Goal: Task Accomplishment & Management: Manage account settings

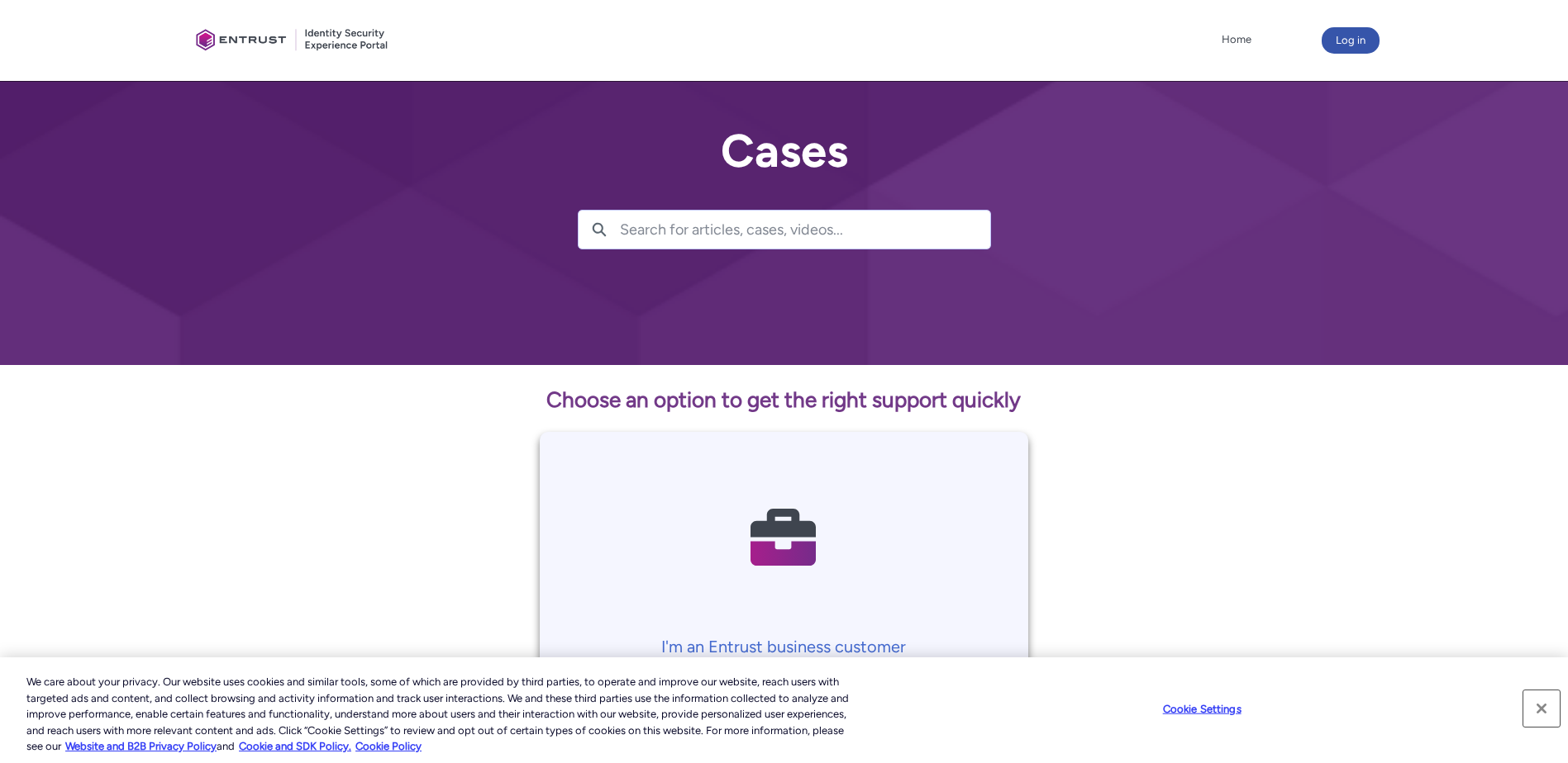
click at [1540, 706] on button "Close" at bounding box center [1542, 708] width 36 height 36
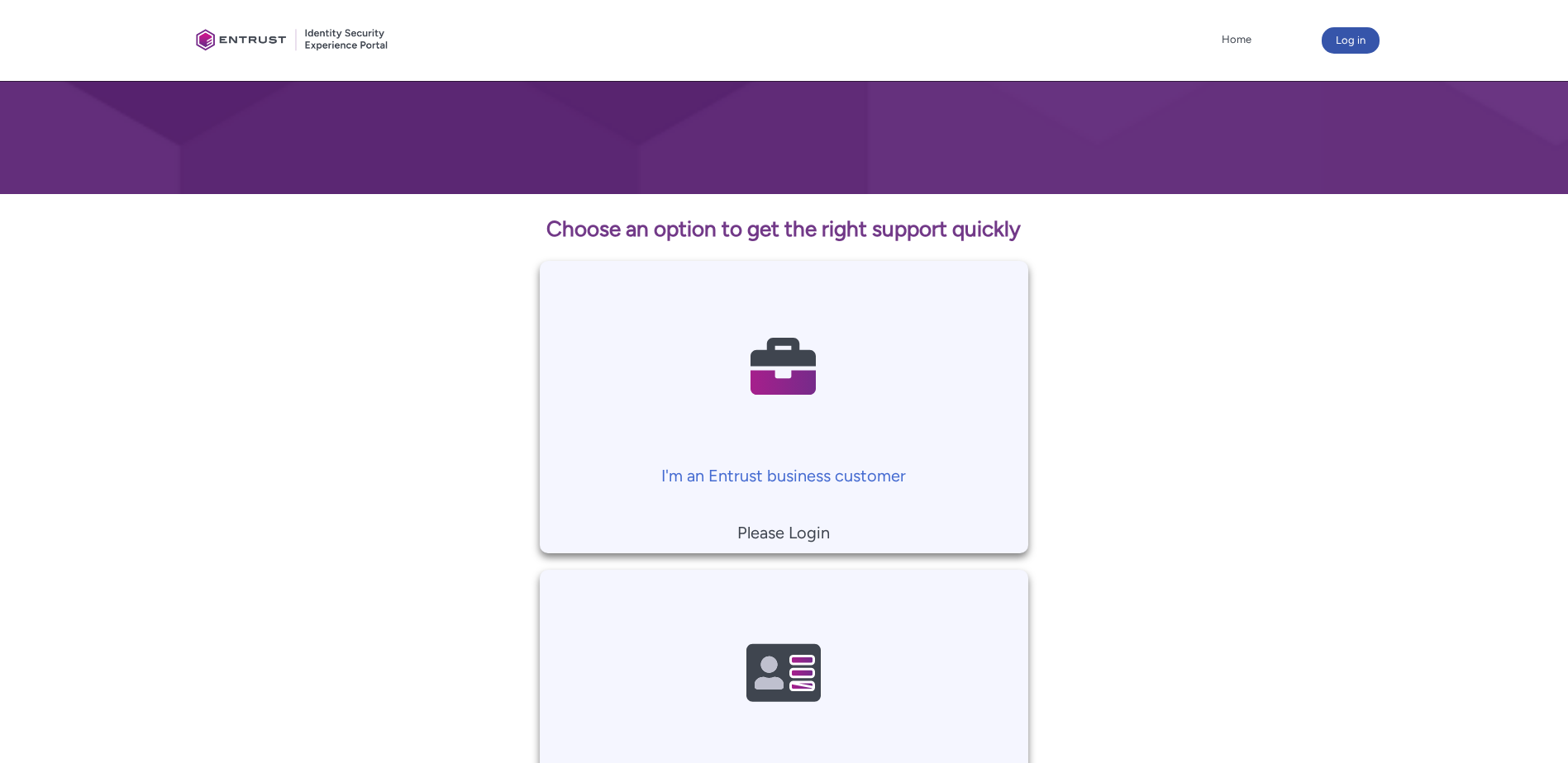
scroll to position [166, 0]
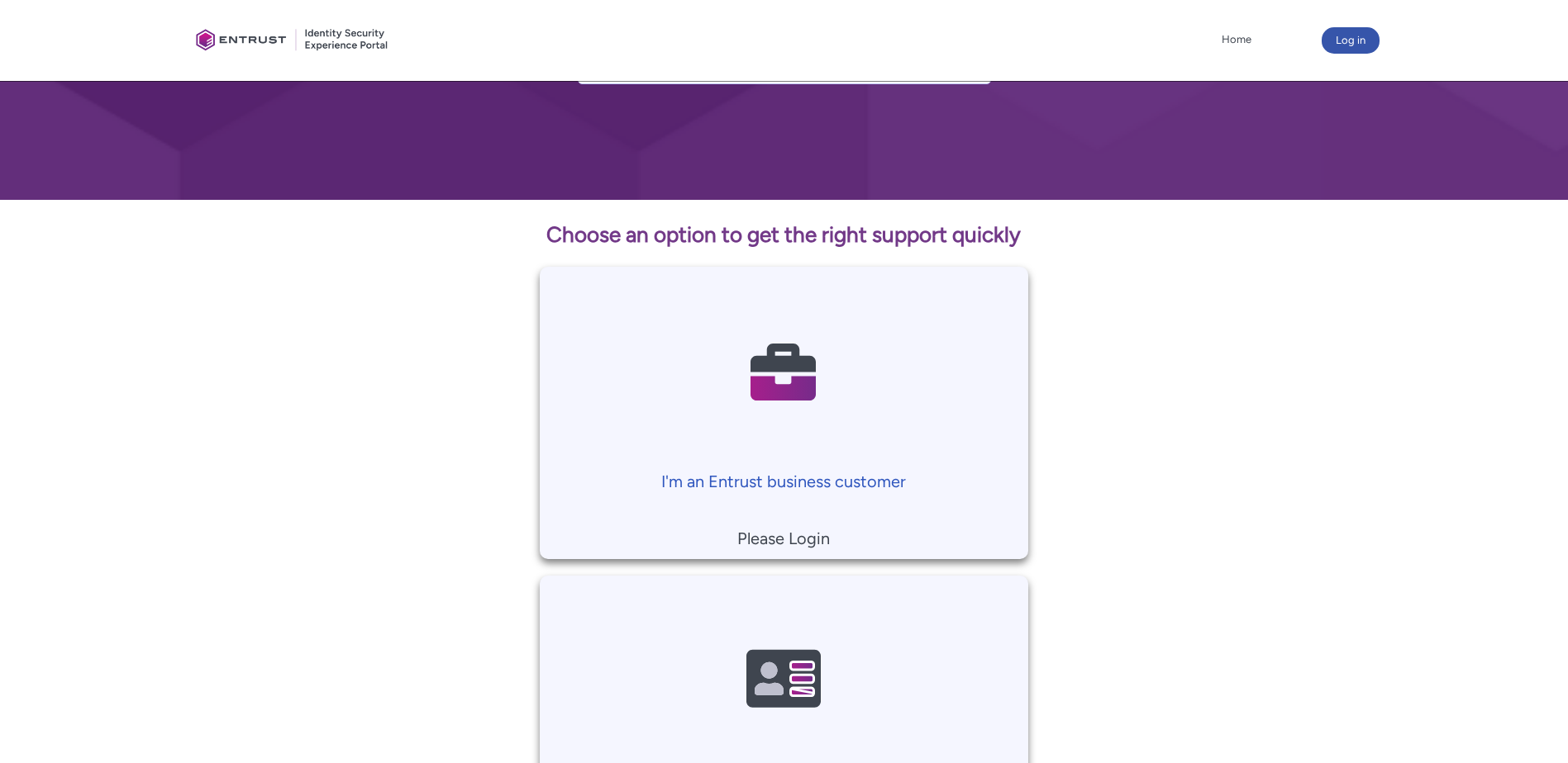
click at [784, 483] on p "I'm an Entrust business customer" at bounding box center [784, 481] width 472 height 24
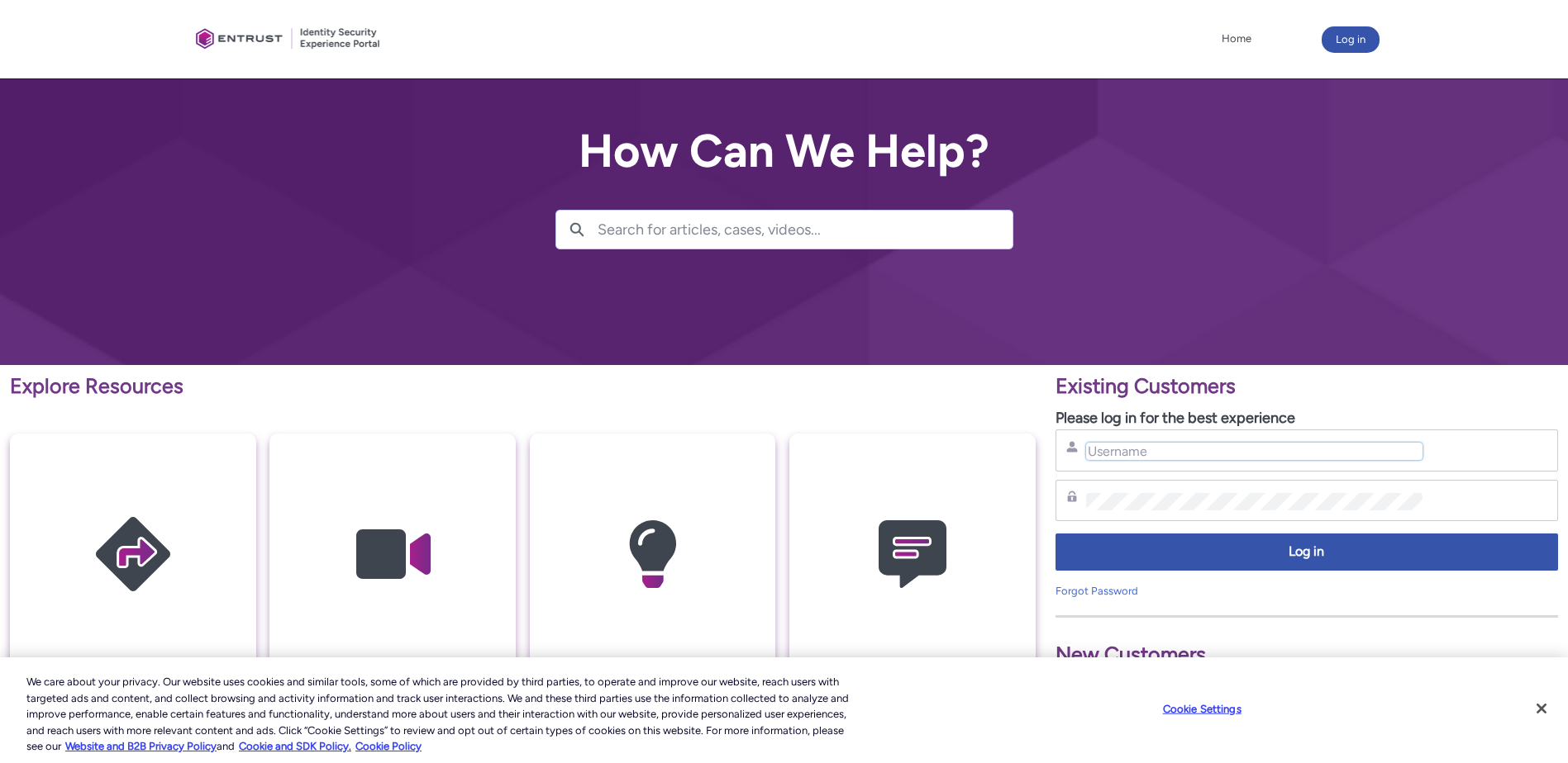
click at [1139, 443] on input "Username" at bounding box center [1254, 452] width 337 height 18
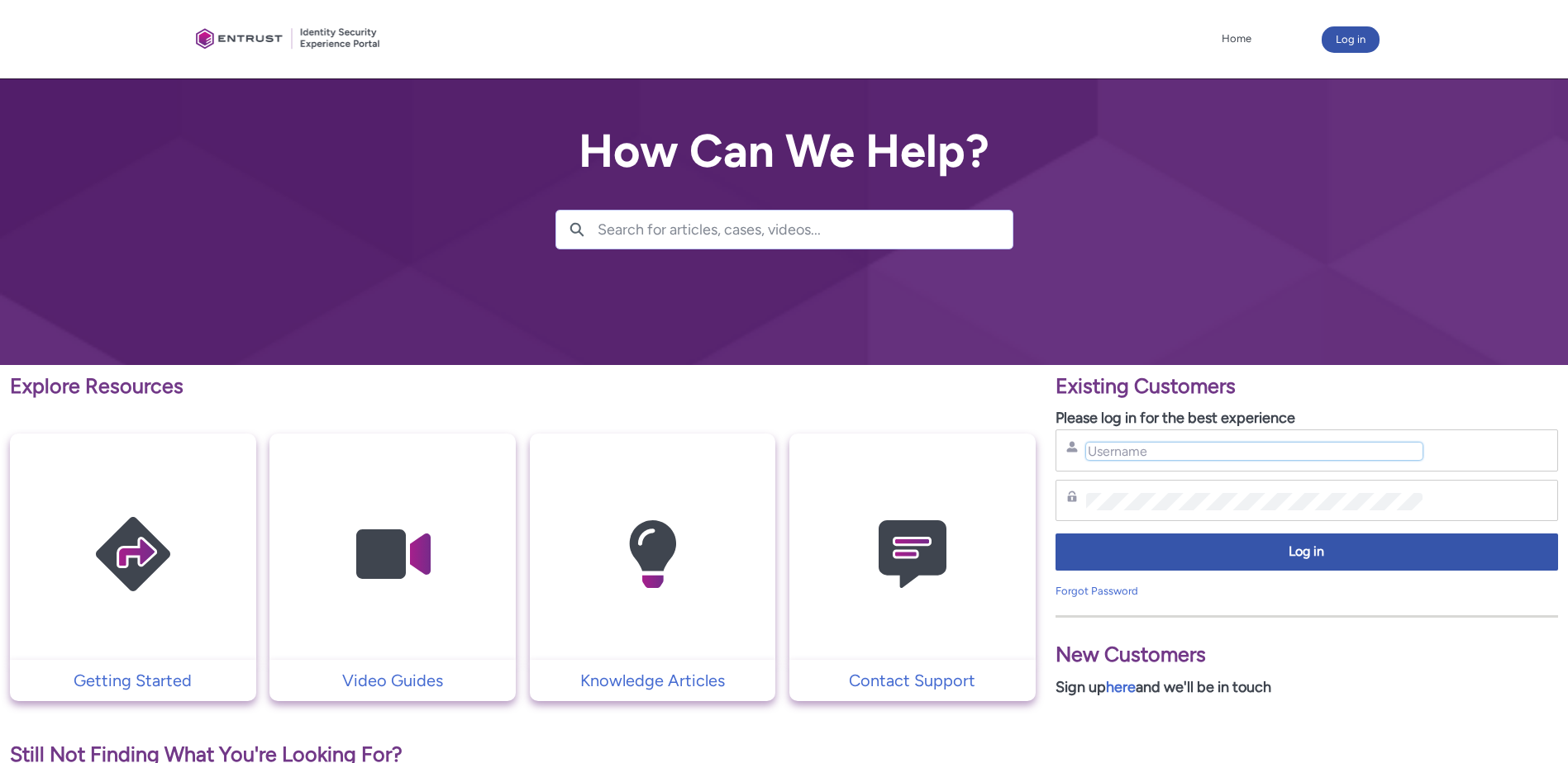
click at [1150, 451] on input "Username" at bounding box center [1254, 452] width 337 height 18
type input "qtb1c0"
